Goal: Information Seeking & Learning: Learn about a topic

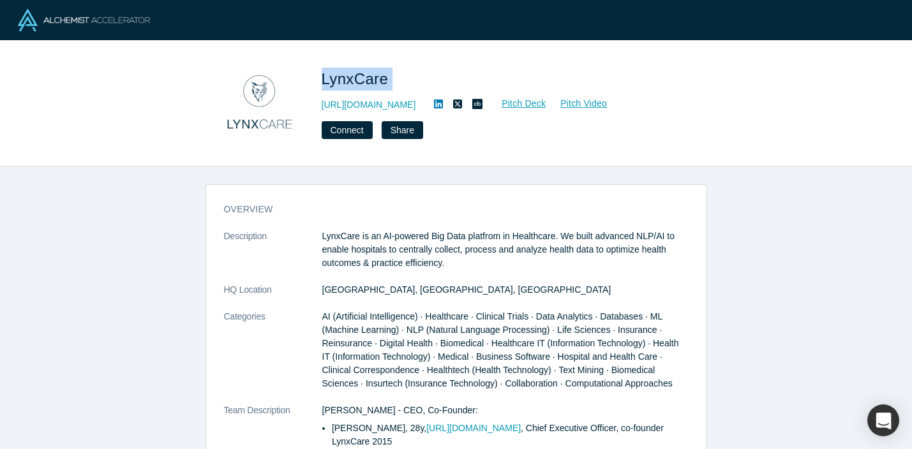
drag, startPoint x: 316, startPoint y: 71, endPoint x: 400, endPoint y: 89, distance: 85.5
click at [400, 89] on div "LynxCare https://www.lynx.care Pitch Deck Pitch Video Connect Share" at bounding box center [456, 103] width 502 height 89
copy span "LynxCare"
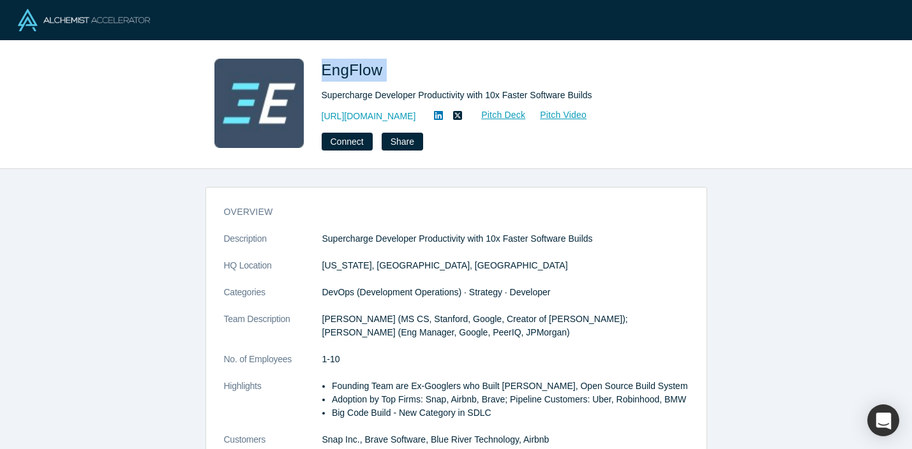
drag, startPoint x: 390, startPoint y: 66, endPoint x: 320, endPoint y: 65, distance: 70.8
click at [320, 65] on div "EngFlow Supercharge Developer Productivity with 10x Faster Software Builds [URL…" at bounding box center [456, 105] width 502 height 92
copy span "EngFlow"
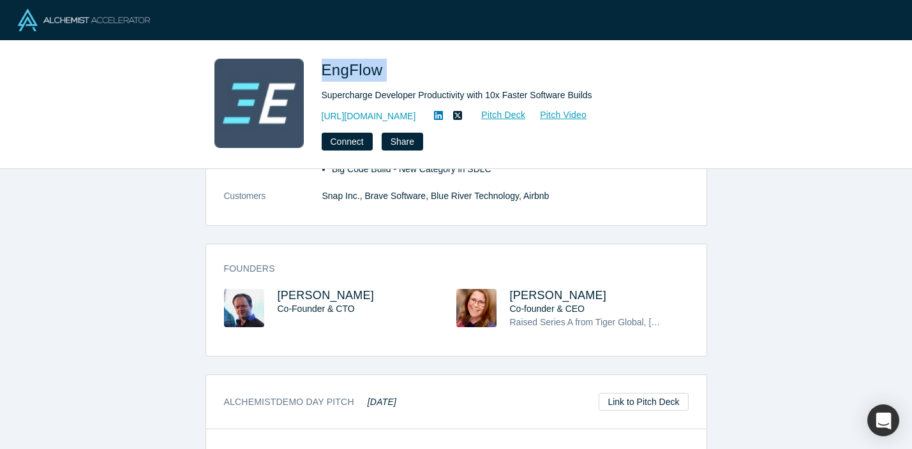
scroll to position [284, 0]
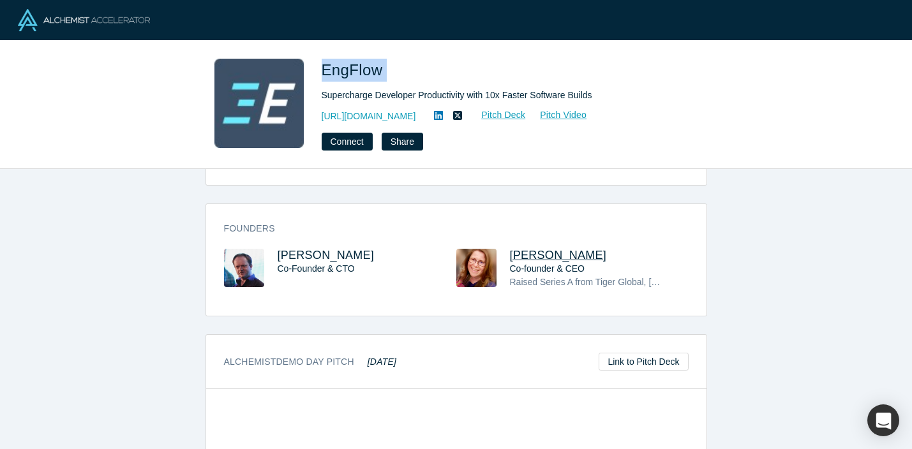
drag, startPoint x: 606, startPoint y: 262, endPoint x: 510, endPoint y: 263, distance: 95.7
click at [510, 262] on h3 "[PERSON_NAME]" at bounding box center [588, 255] width 156 height 13
copy span "[PERSON_NAME]"
click at [385, 112] on link "[URL][DOMAIN_NAME]" at bounding box center [369, 116] width 94 height 13
click at [800, 173] on div "overview Description Supercharge Developer Productivity with 10x Faster Softwar…" at bounding box center [456, 309] width 912 height 280
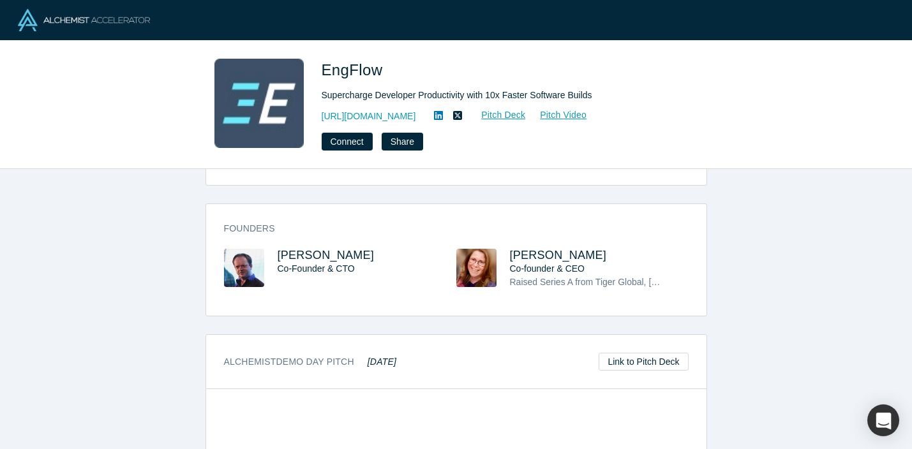
click at [792, 128] on div "EngFlow Supercharge Developer Productivity with 10x Faster Software Builds [URL…" at bounding box center [456, 105] width 912 height 128
click at [833, 135] on div "EngFlow Supercharge Developer Productivity with 10x Faster Software Builds [URL…" at bounding box center [456, 105] width 912 height 128
click at [801, 131] on div "EngFlow Supercharge Developer Productivity with 10x Faster Software Builds [URL…" at bounding box center [456, 105] width 912 height 128
click at [802, 147] on div "EngFlow Supercharge Developer Productivity with 10x Faster Software Builds [URL…" at bounding box center [456, 105] width 912 height 128
click at [806, 122] on div "EngFlow Supercharge Developer Productivity with 10x Faster Software Builds [URL…" at bounding box center [456, 105] width 912 height 128
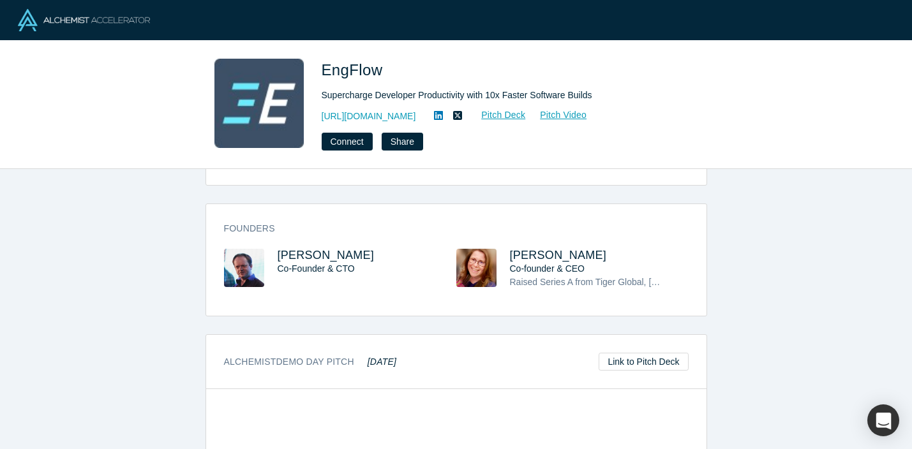
click at [819, 124] on div "EngFlow Supercharge Developer Productivity with 10x Faster Software Builds [URL…" at bounding box center [456, 105] width 912 height 128
click at [803, 122] on div "EngFlow Supercharge Developer Productivity with 10x Faster Software Builds [URL…" at bounding box center [456, 105] width 912 height 128
click at [801, 140] on div "EngFlow Supercharge Developer Productivity with 10x Faster Software Builds [URL…" at bounding box center [456, 105] width 912 height 128
click at [801, 126] on div "EngFlow Supercharge Developer Productivity with 10x Faster Software Builds [URL…" at bounding box center [456, 105] width 912 height 128
click at [815, 126] on div "EngFlow Supercharge Developer Productivity with 10x Faster Software Builds [URL…" at bounding box center [456, 105] width 912 height 128
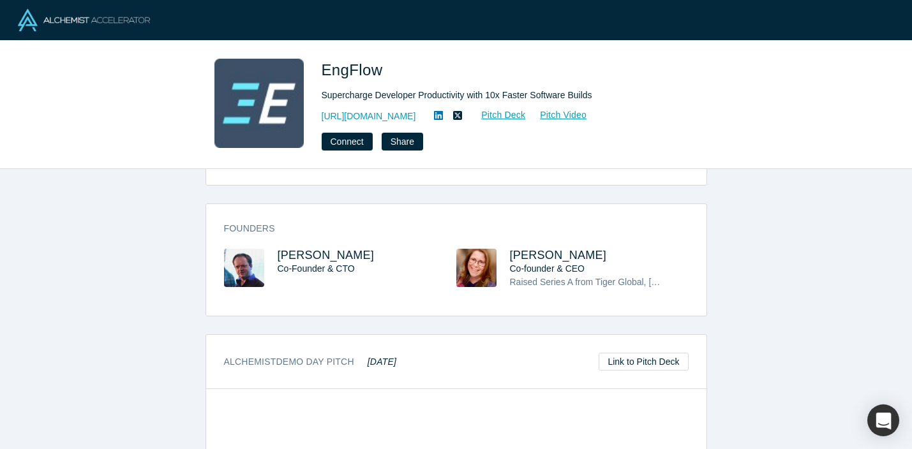
click at [808, 184] on div "overview Description Supercharge Developer Productivity with 10x Faster Softwar…" at bounding box center [456, 309] width 912 height 280
click at [836, 188] on div "overview Description Supercharge Developer Productivity with 10x Faster Softwar…" at bounding box center [456, 309] width 912 height 280
click at [818, 188] on div "overview Description Supercharge Developer Productivity with 10x Faster Softwar…" at bounding box center [456, 309] width 912 height 280
click at [818, 182] on div "overview Description Supercharge Developer Productivity with 10x Faster Softwar…" at bounding box center [456, 309] width 912 height 280
click at [818, 197] on div "overview Description Supercharge Developer Productivity with 10x Faster Softwar…" at bounding box center [456, 309] width 912 height 280
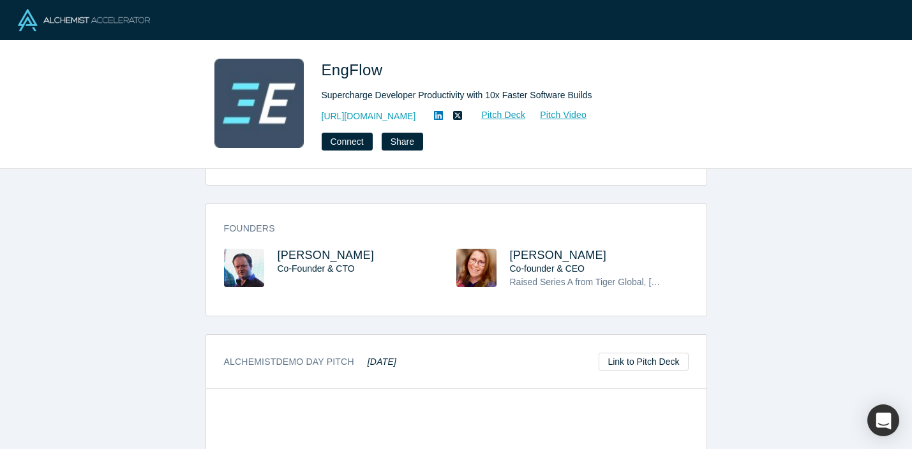
click at [836, 197] on div "overview Description Supercharge Developer Productivity with 10x Faster Softwar…" at bounding box center [456, 309] width 912 height 280
click at [815, 197] on div "overview Description Supercharge Developer Productivity with 10x Faster Softwar…" at bounding box center [456, 309] width 912 height 280
click at [815, 188] on div "overview Description Supercharge Developer Productivity with 10x Faster Softwar…" at bounding box center [456, 309] width 912 height 280
click at [815, 199] on div "overview Description Supercharge Developer Productivity with 10x Faster Softwar…" at bounding box center [456, 309] width 912 height 280
